Goal: Transaction & Acquisition: Purchase product/service

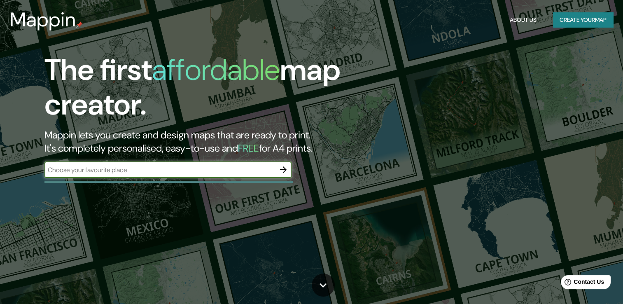
type input "g"
type input "chilpancingo"
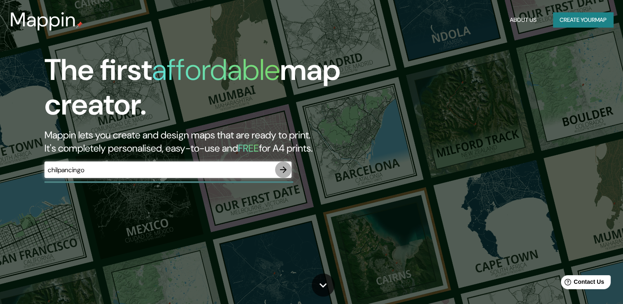
click at [282, 170] on icon "button" at bounding box center [283, 170] width 10 height 10
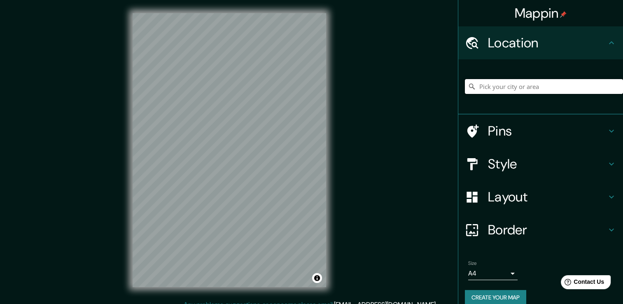
click at [549, 84] on input "Pick your city or area" at bounding box center [544, 86] width 158 height 15
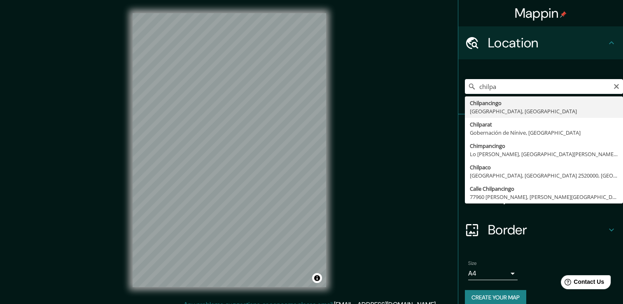
type input "Chilpancingo, [GEOGRAPHIC_DATA], [GEOGRAPHIC_DATA]"
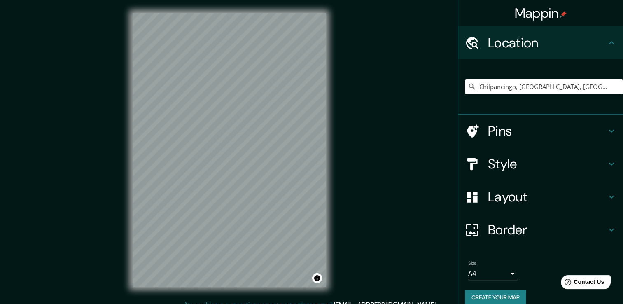
click at [607, 129] on icon at bounding box center [612, 131] width 10 height 10
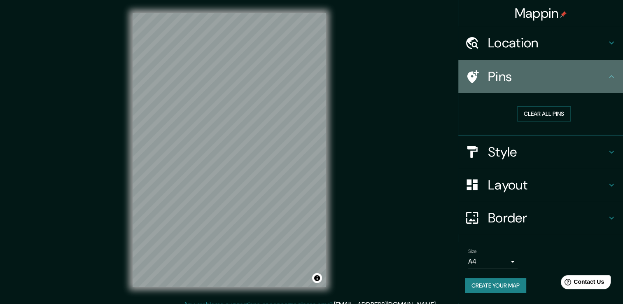
click at [603, 72] on h4 "Pins" at bounding box center [547, 76] width 119 height 16
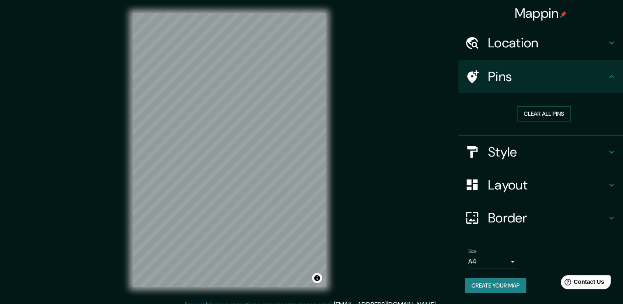
click at [467, 75] on icon at bounding box center [472, 77] width 14 height 14
click at [263, 139] on div "Mappin Location [GEOGRAPHIC_DATA], [GEOGRAPHIC_DATA], [GEOGRAPHIC_DATA] Pins Cl…" at bounding box center [311, 156] width 623 height 313
click at [514, 152] on h4 "Style" at bounding box center [547, 152] width 119 height 16
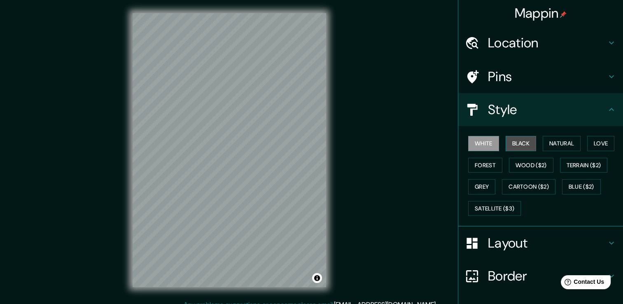
click at [512, 145] on button "Black" at bounding box center [521, 143] width 31 height 15
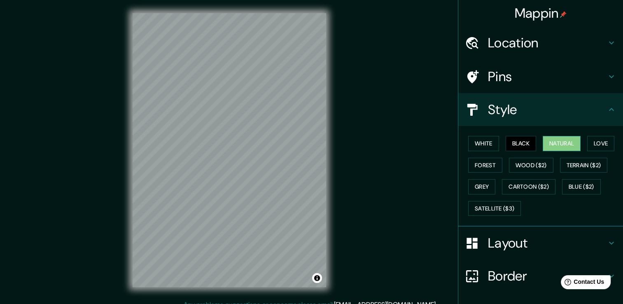
click at [559, 140] on button "Natural" at bounding box center [562, 143] width 38 height 15
click at [597, 138] on button "Love" at bounding box center [600, 143] width 27 height 15
click at [557, 150] on button "Natural" at bounding box center [562, 143] width 38 height 15
click at [489, 159] on button "Forest" at bounding box center [485, 165] width 34 height 15
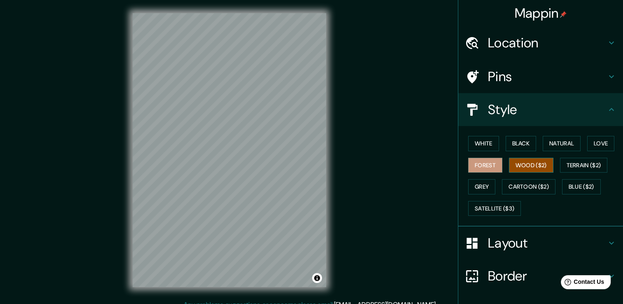
click at [513, 163] on button "Wood ($2)" at bounding box center [531, 165] width 44 height 15
click at [582, 164] on button "Terrain ($2)" at bounding box center [584, 165] width 48 height 15
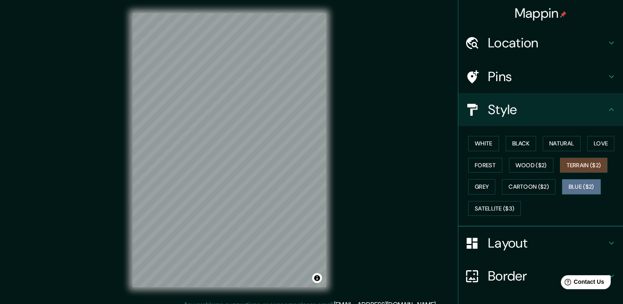
click at [583, 182] on button "Blue ($2)" at bounding box center [581, 186] width 39 height 15
click at [565, 166] on button "Terrain ($2)" at bounding box center [584, 165] width 48 height 15
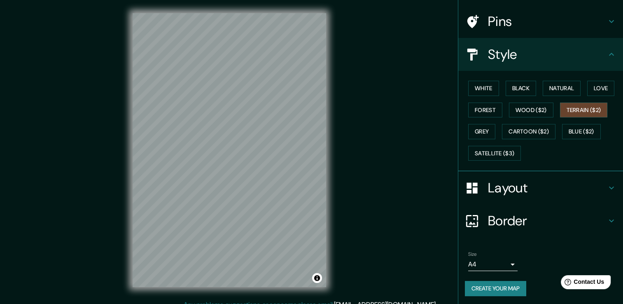
scroll to position [56, 0]
click at [492, 161] on div "White Black Natural Love Forest Wood ($2) Terrain ($2) Grey Cartoon ($2) Blue (…" at bounding box center [544, 120] width 158 height 87
click at [491, 153] on button "Satellite ($3)" at bounding box center [494, 152] width 53 height 15
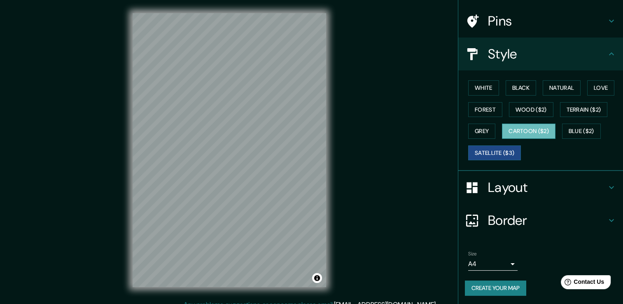
click at [537, 126] on button "Cartoon ($2)" at bounding box center [529, 131] width 54 height 15
click at [479, 133] on button "Grey" at bounding box center [481, 131] width 27 height 15
click at [524, 127] on button "Cartoon ($2)" at bounding box center [529, 131] width 54 height 15
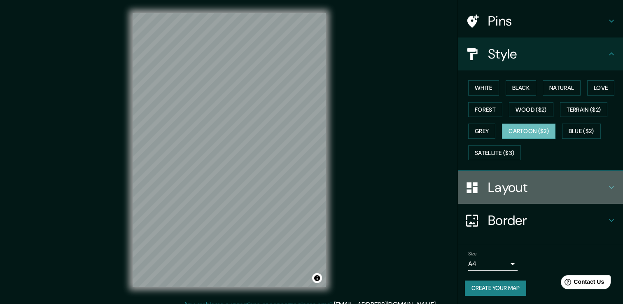
click at [592, 190] on h4 "Layout" at bounding box center [547, 187] width 119 height 16
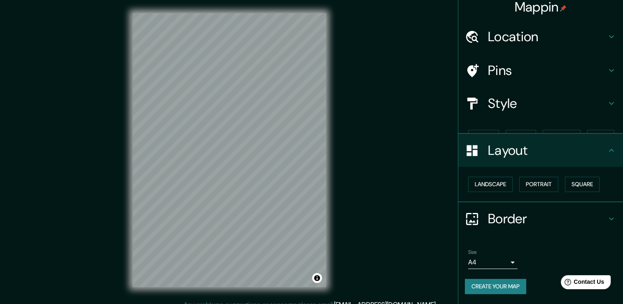
scroll to position [0, 0]
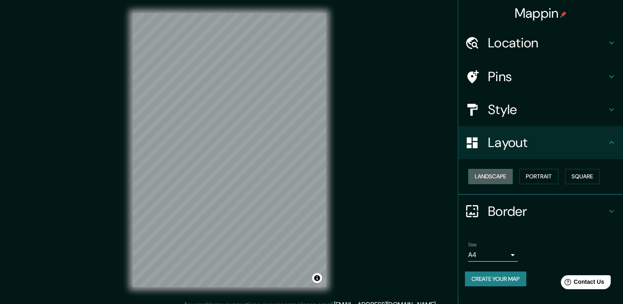
click at [486, 176] on button "Landscape" at bounding box center [490, 176] width 44 height 15
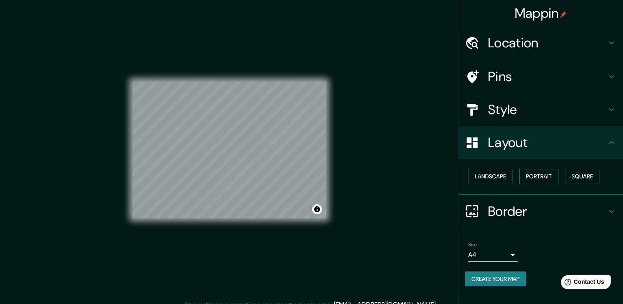
click at [538, 178] on button "Portrait" at bounding box center [538, 176] width 39 height 15
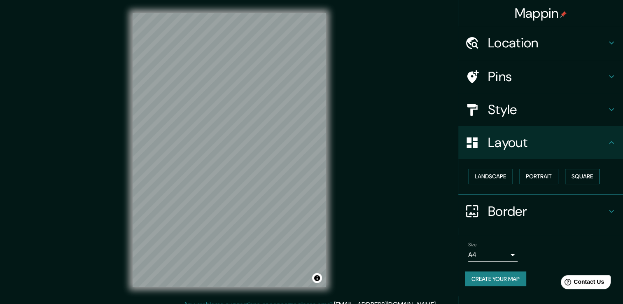
click at [579, 172] on button "Square" at bounding box center [582, 176] width 35 height 15
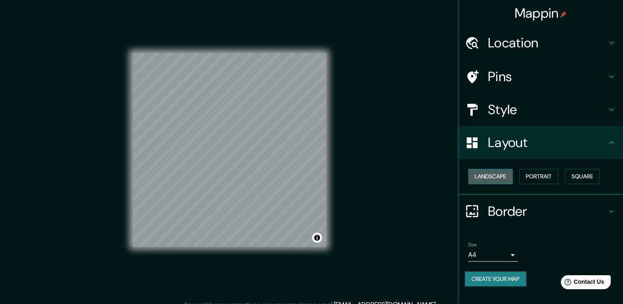
click at [488, 175] on button "Landscape" at bounding box center [490, 176] width 44 height 15
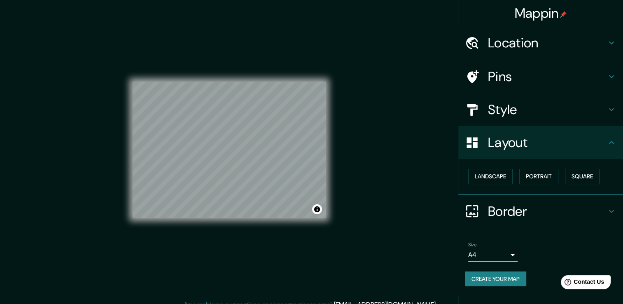
click at [569, 208] on h4 "Border" at bounding box center [547, 211] width 119 height 16
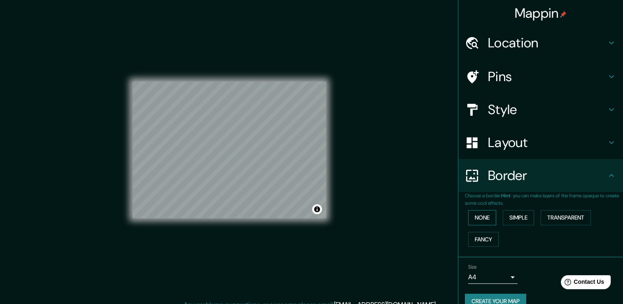
click at [480, 219] on button "None" at bounding box center [482, 217] width 28 height 15
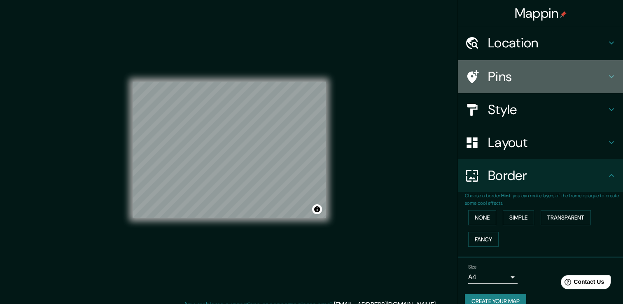
click at [607, 76] on icon at bounding box center [612, 77] width 10 height 10
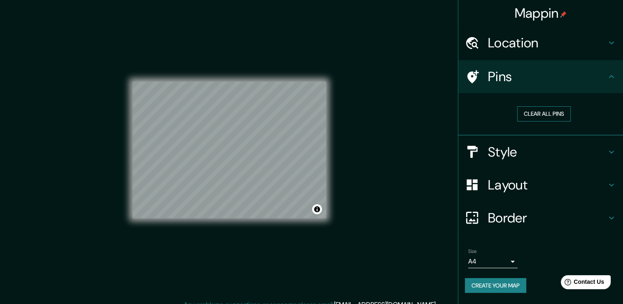
click at [541, 117] on button "Clear all pins" at bounding box center [544, 113] width 54 height 15
click at [491, 72] on h4 "Pins" at bounding box center [547, 76] width 119 height 16
click at [613, 71] on div "Pins" at bounding box center [541, 76] width 165 height 33
click at [597, 44] on h4 "Location" at bounding box center [547, 43] width 119 height 16
